Goal: Check status

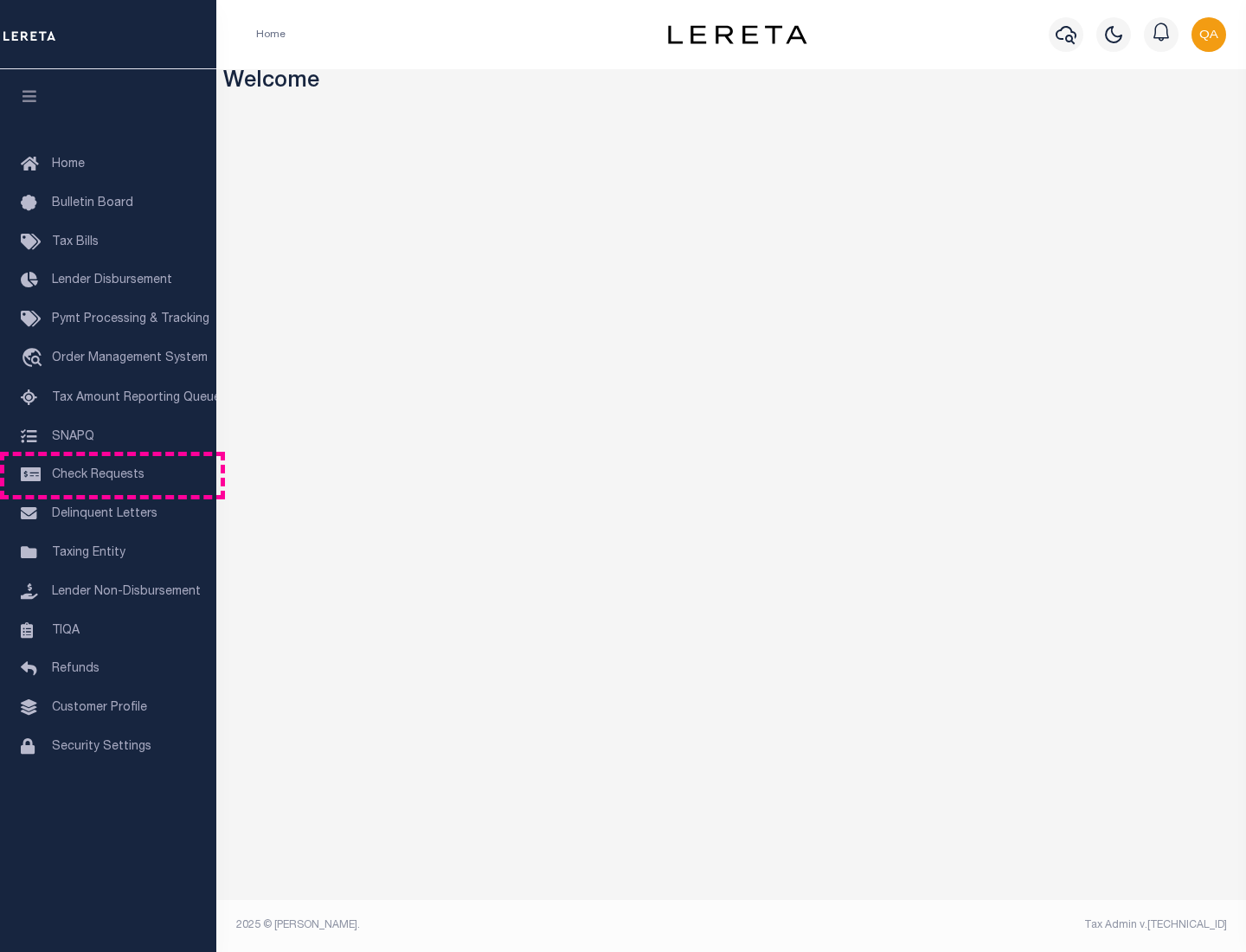
click at [108, 475] on span "Check Requests" at bounding box center [98, 475] width 93 height 12
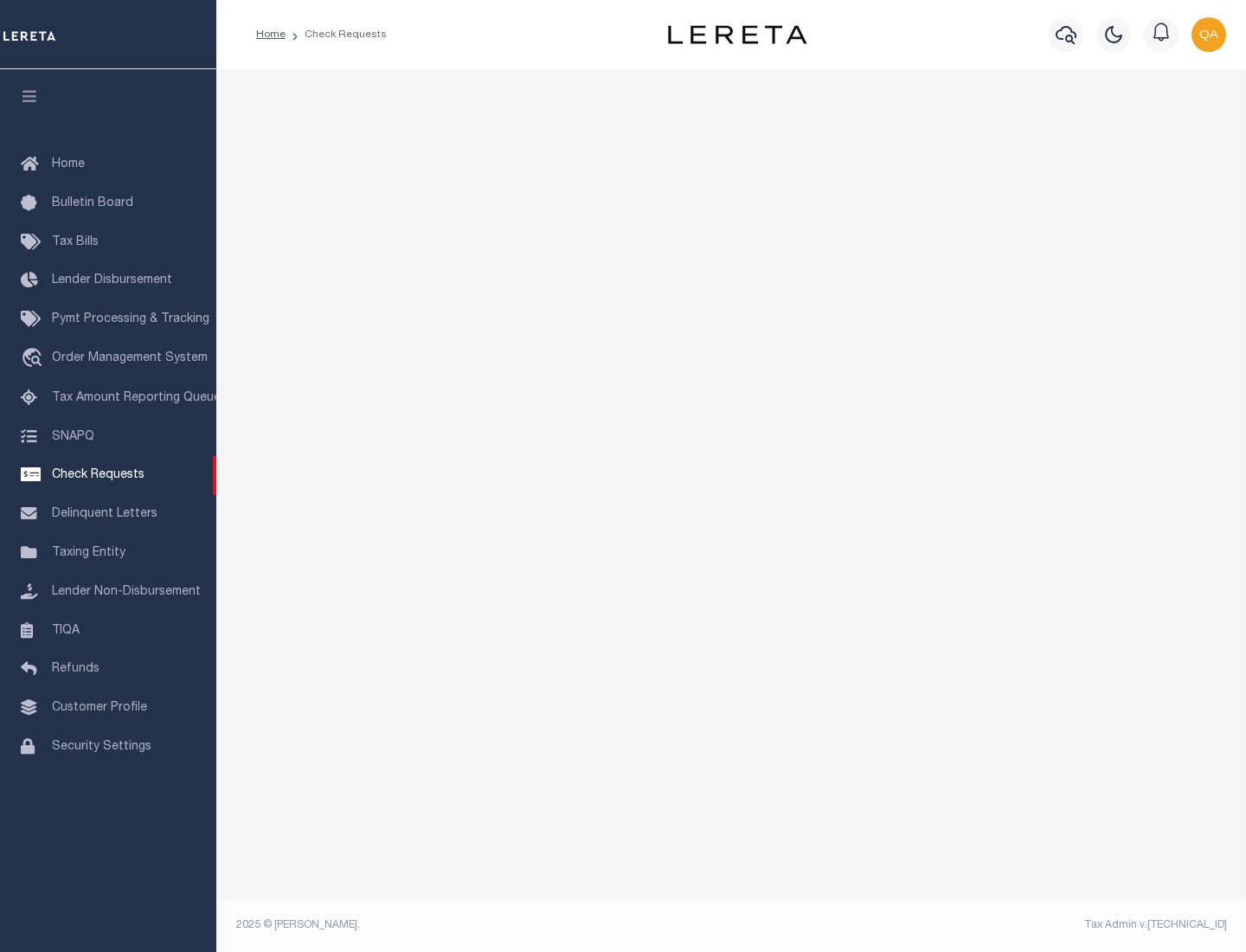
select select "50"
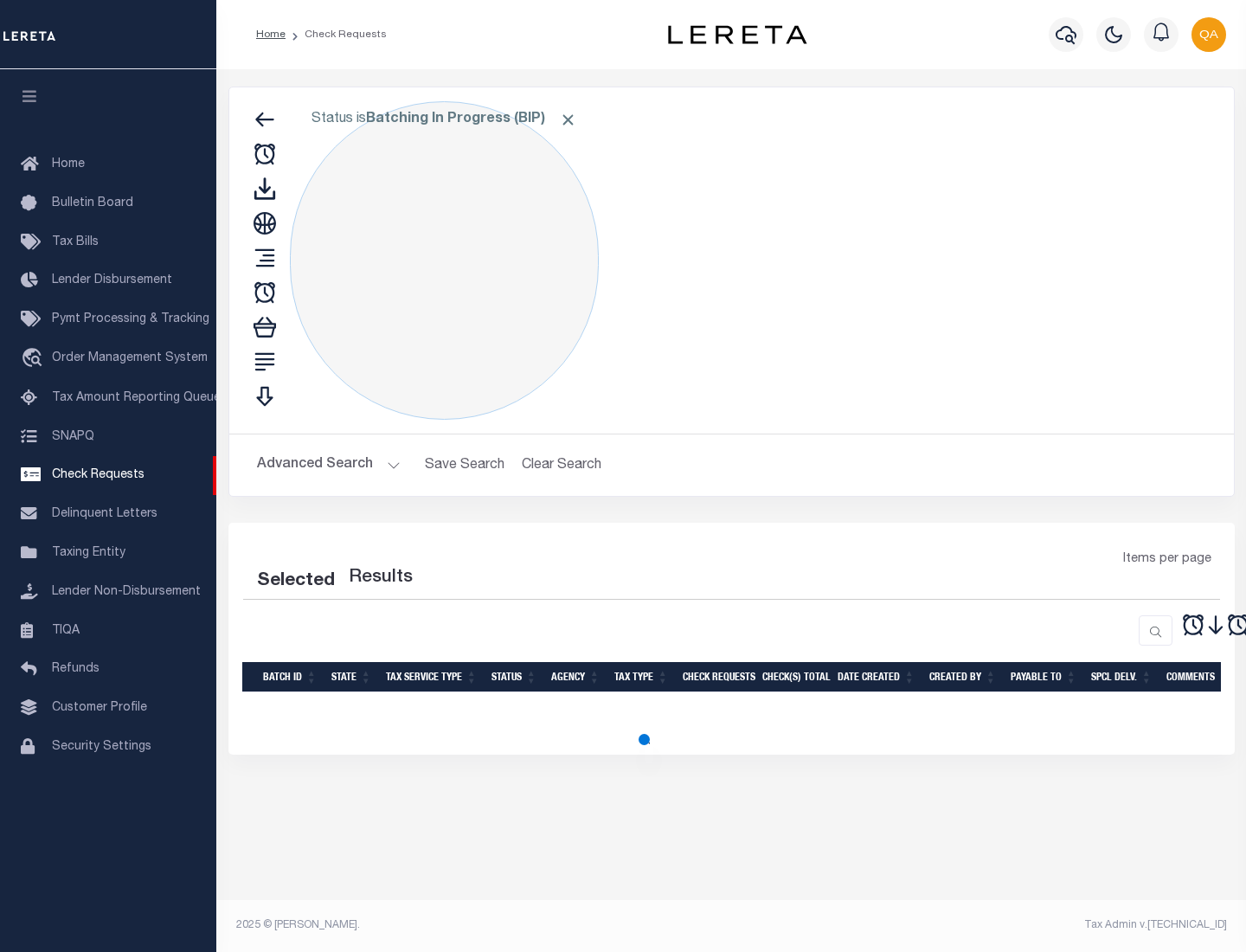
select select "50"
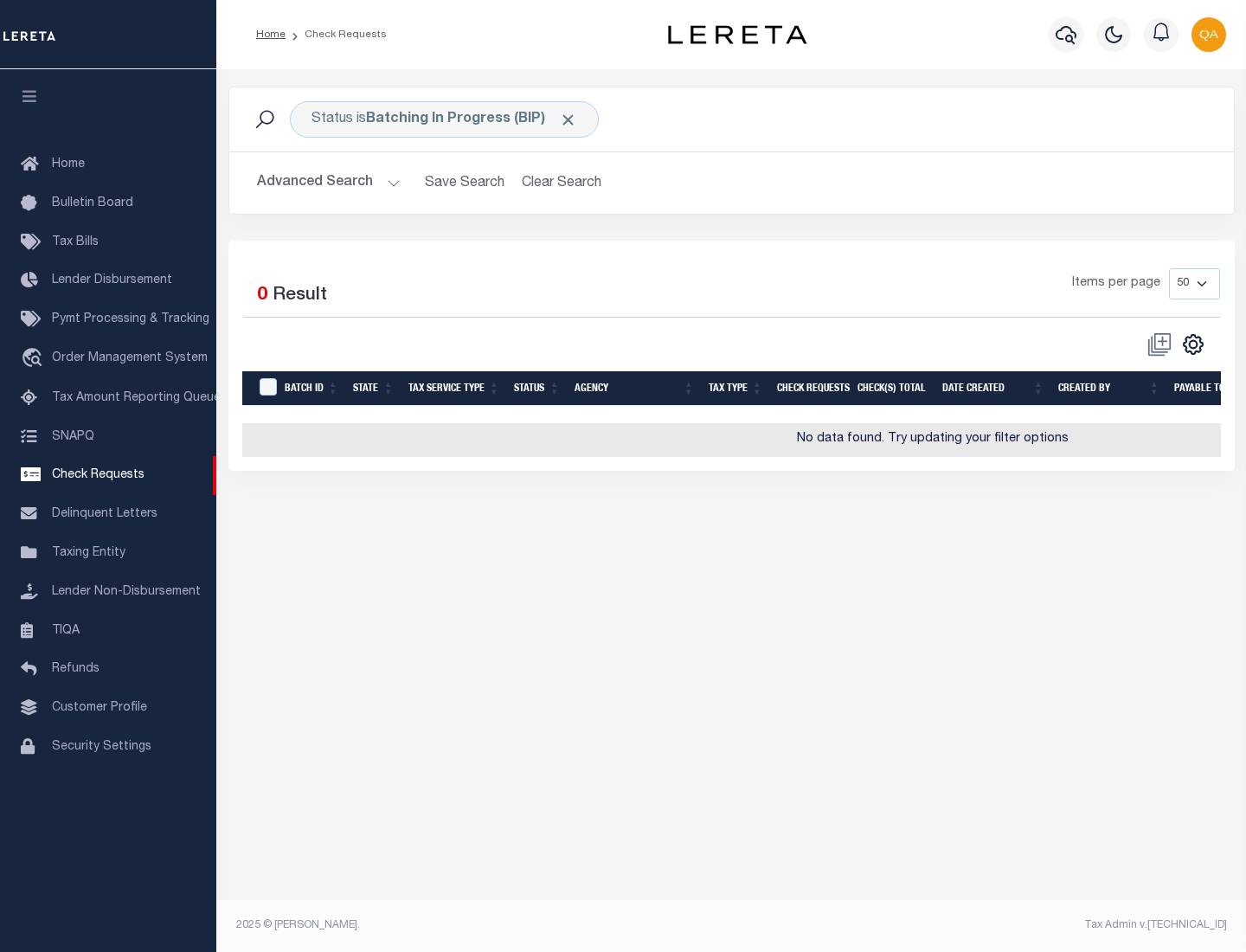
click at [568, 120] on span "Click to Remove" at bounding box center [568, 120] width 18 height 18
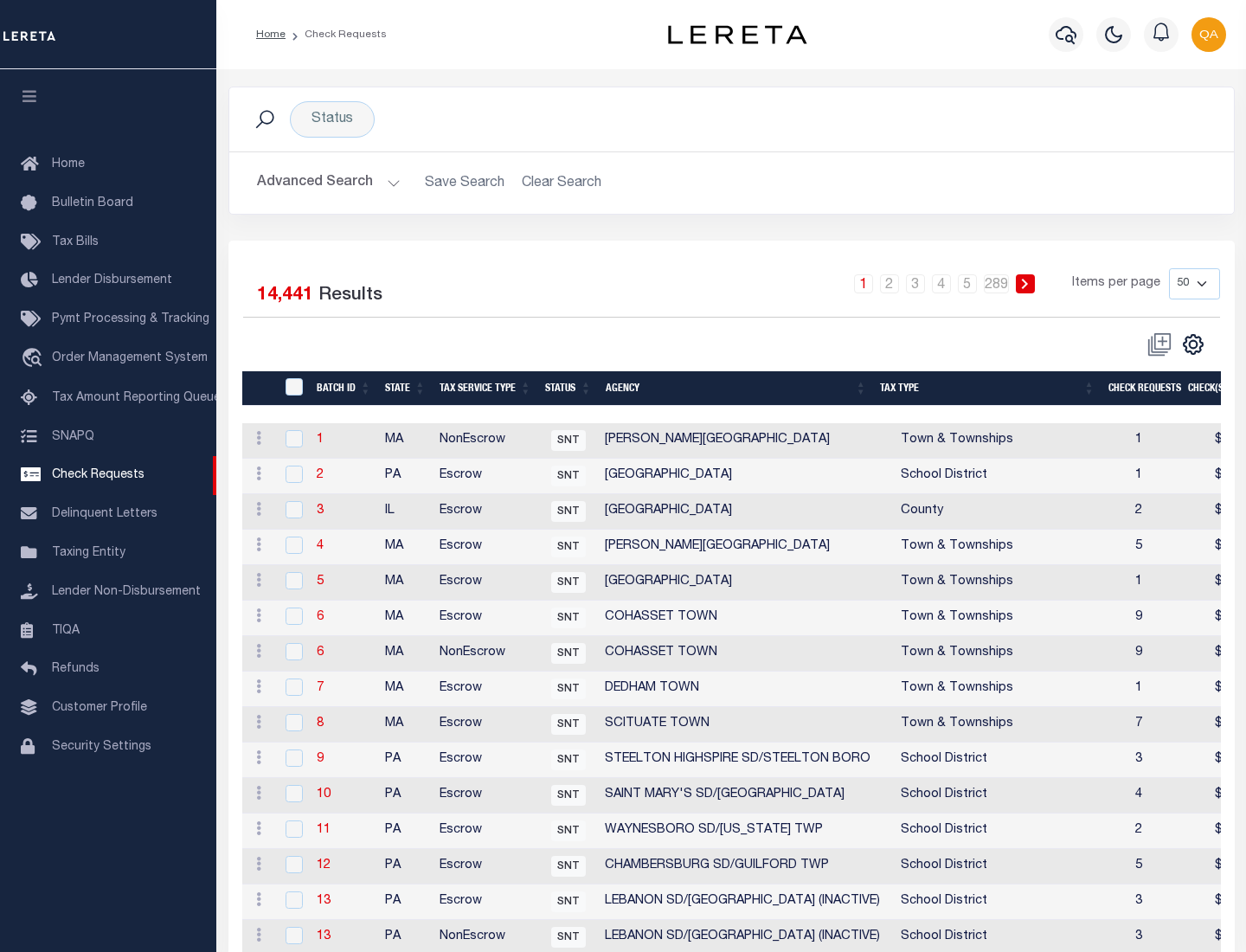
scroll to position [834, 0]
